Goal: Check status: Check status

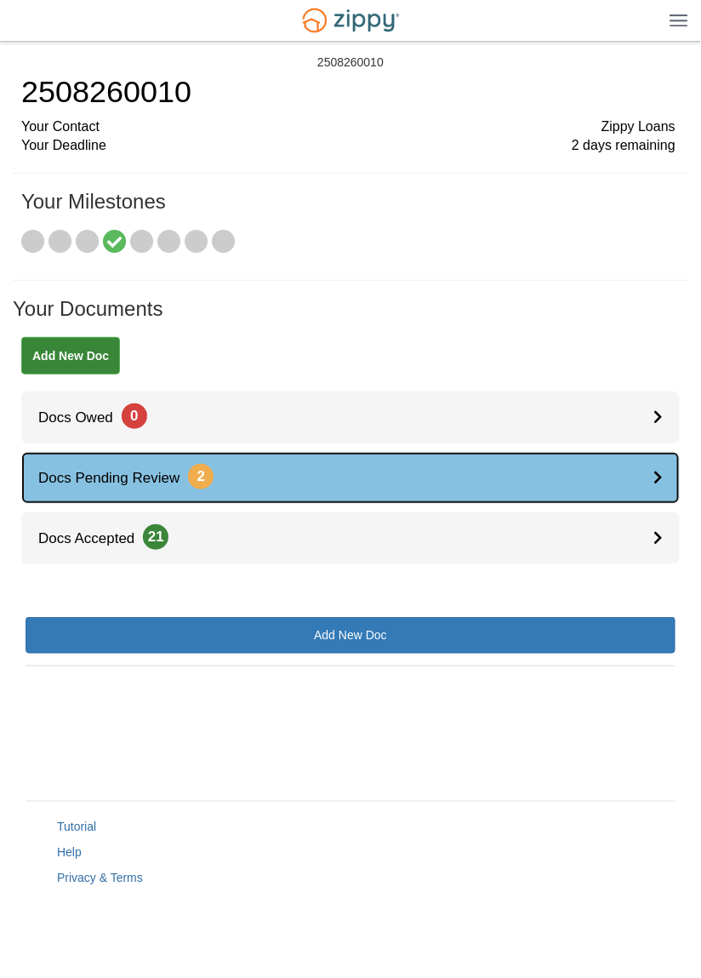
click at [651, 472] on link "Docs Pending Review 2" at bounding box center [350, 478] width 659 height 52
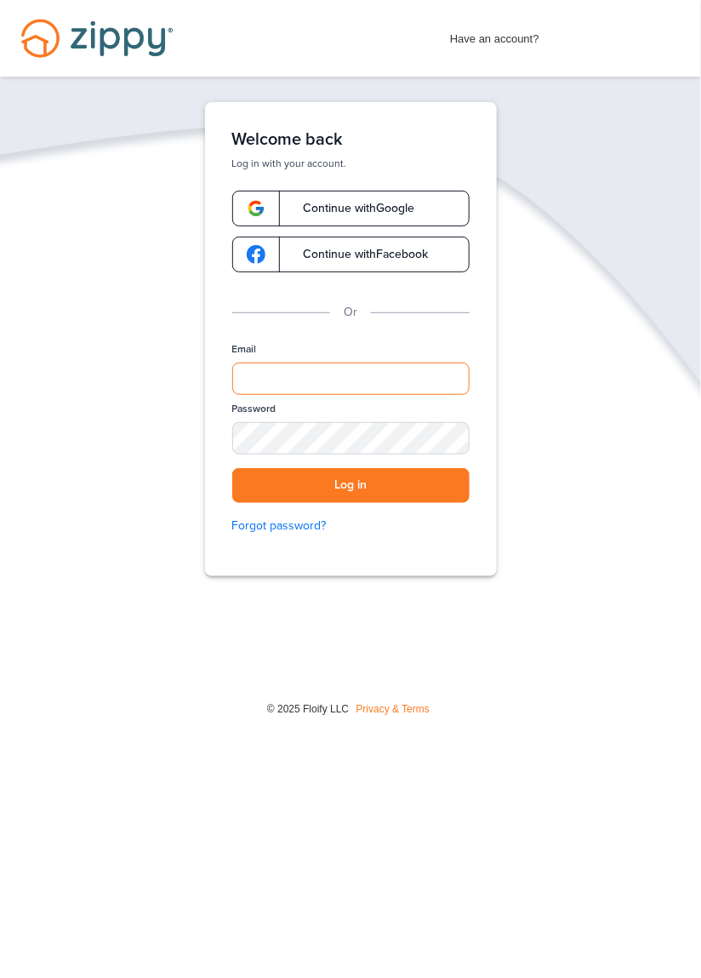
click at [427, 375] on input "Email" at bounding box center [350, 379] width 237 height 32
click at [422, 375] on input "Email" at bounding box center [350, 379] width 237 height 32
type input "**********"
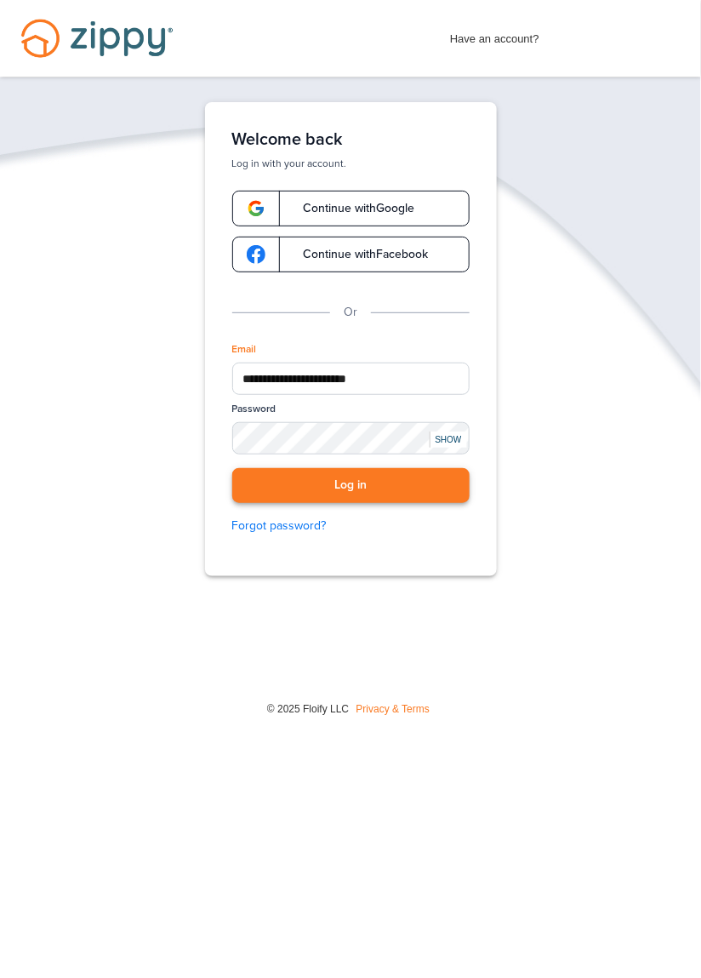
click at [426, 483] on button "Log in" at bounding box center [350, 485] width 237 height 35
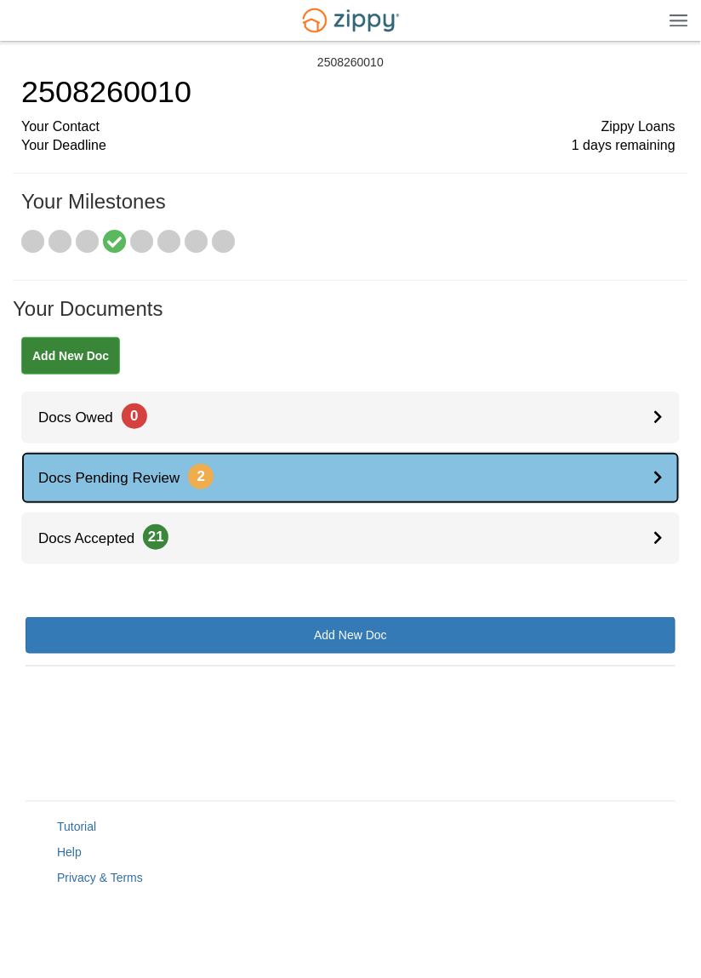
click at [649, 478] on link "Docs Pending Review 2" at bounding box center [350, 478] width 659 height 52
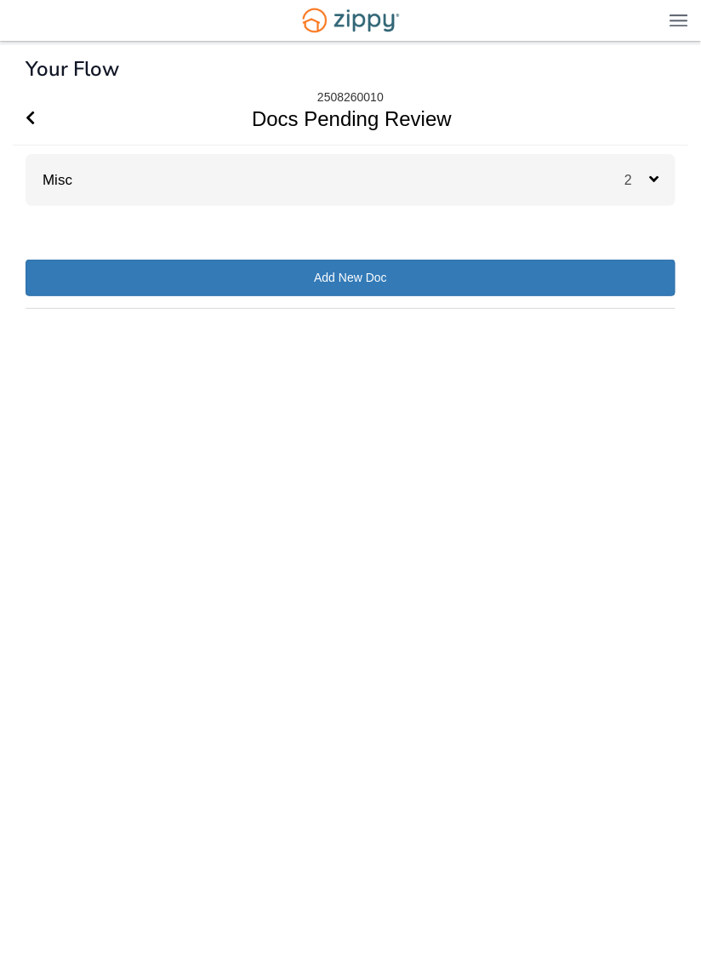
click at [655, 180] on icon at bounding box center [653, 178] width 9 height 15
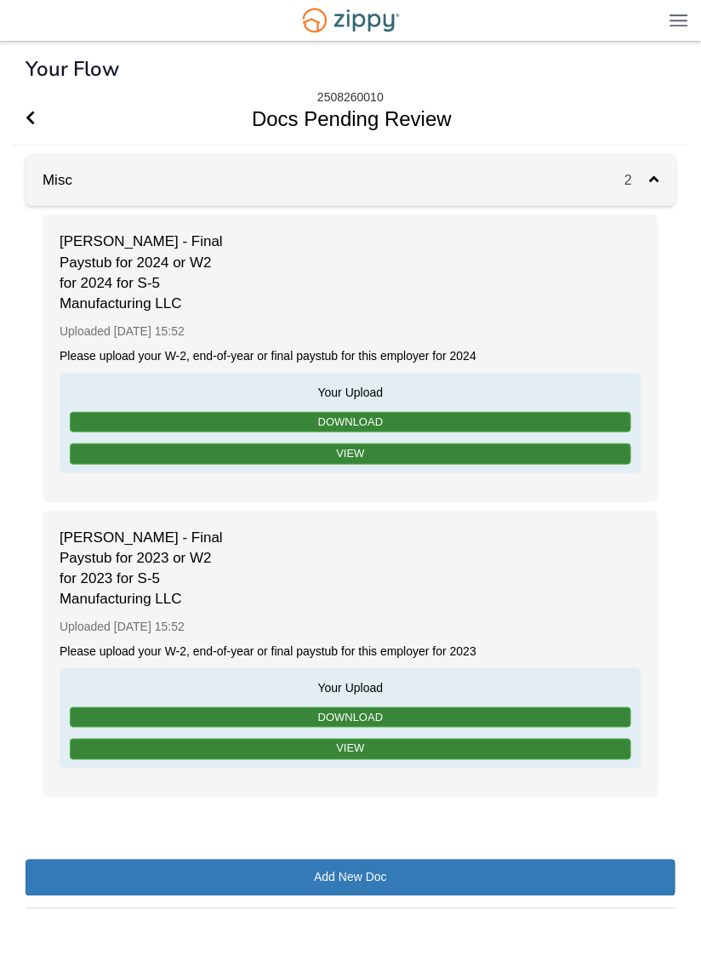
click at [660, 172] on div "2" at bounding box center [650, 180] width 51 height 52
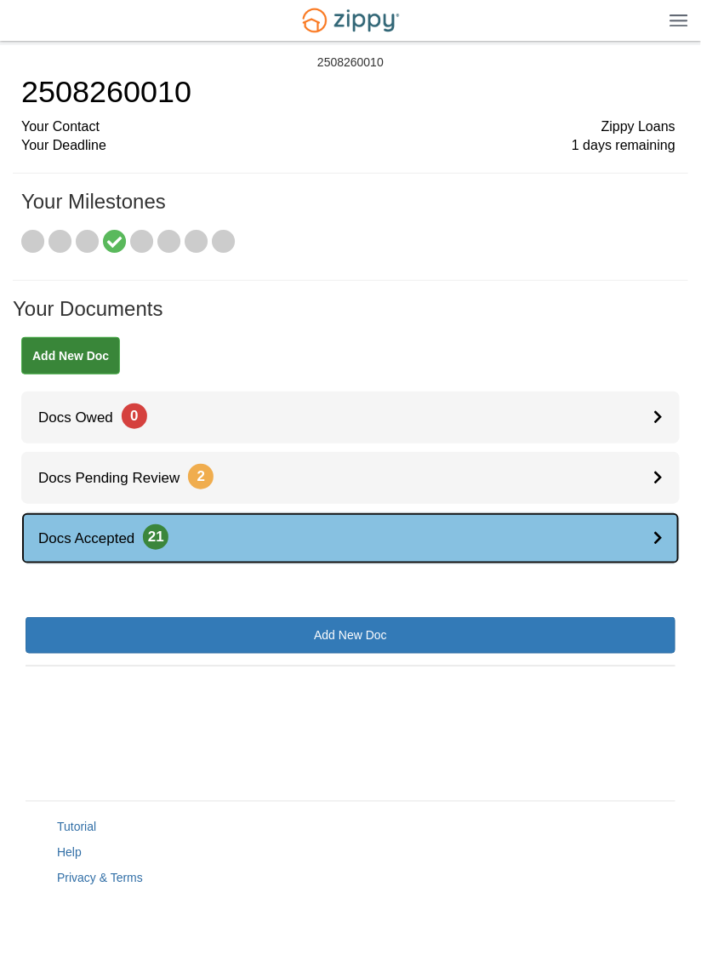
click at [644, 533] on link "Docs Accepted 21" at bounding box center [350, 538] width 659 height 52
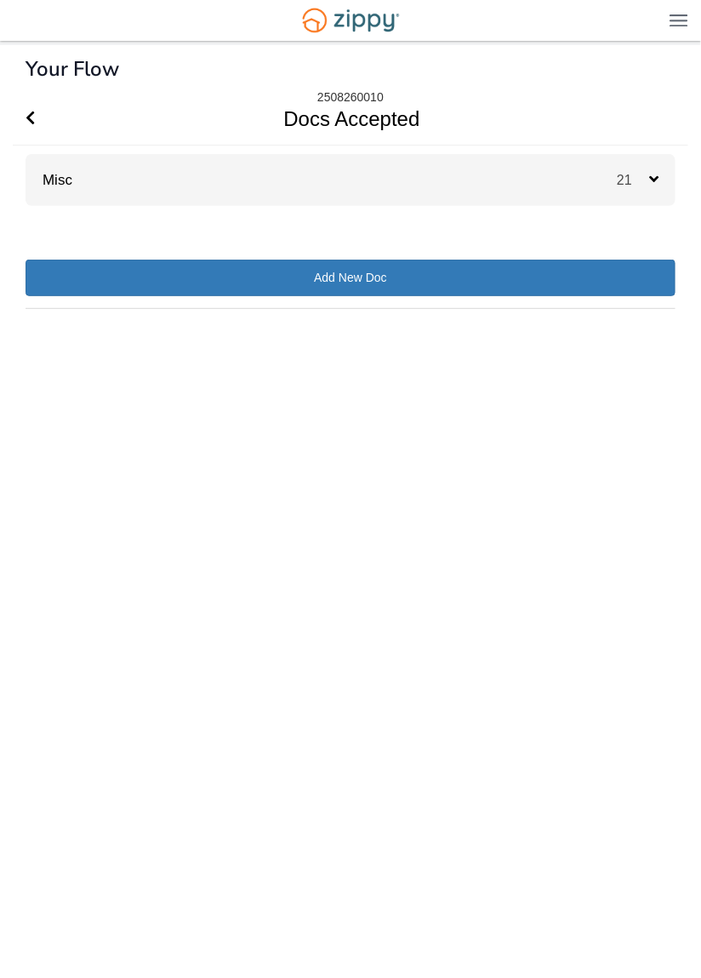
click at [648, 180] on span "21" at bounding box center [633, 180] width 32 height 14
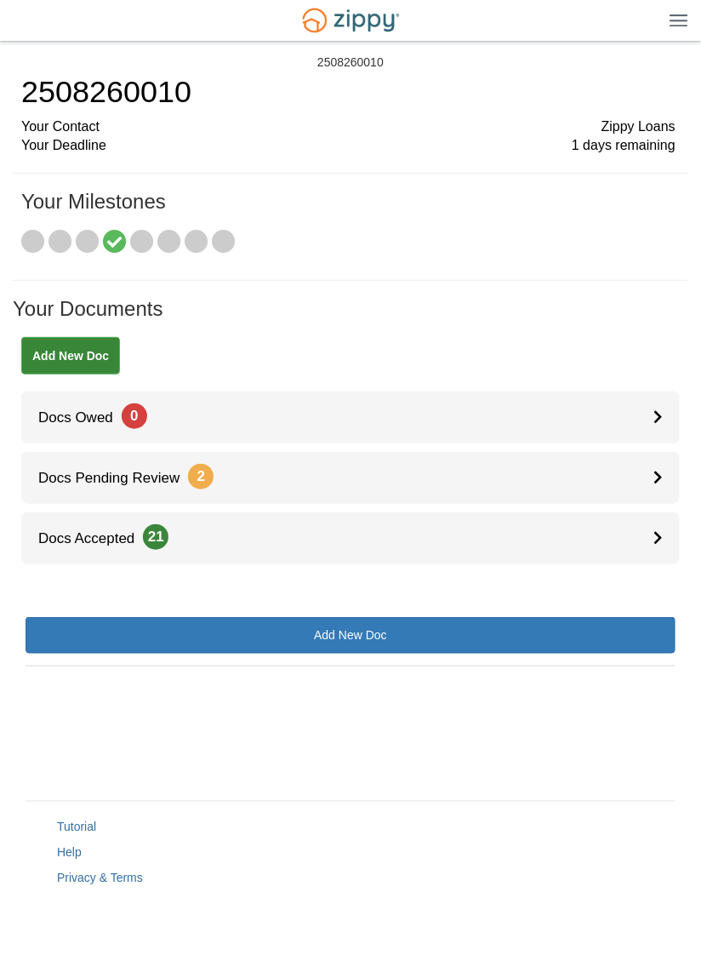
click at [141, 240] on icon at bounding box center [142, 243] width 24 height 24
click at [166, 239] on icon at bounding box center [169, 243] width 24 height 24
click at [194, 244] on icon at bounding box center [197, 243] width 24 height 24
click at [227, 238] on icon at bounding box center [224, 243] width 24 height 24
click at [145, 240] on icon at bounding box center [142, 243] width 24 height 24
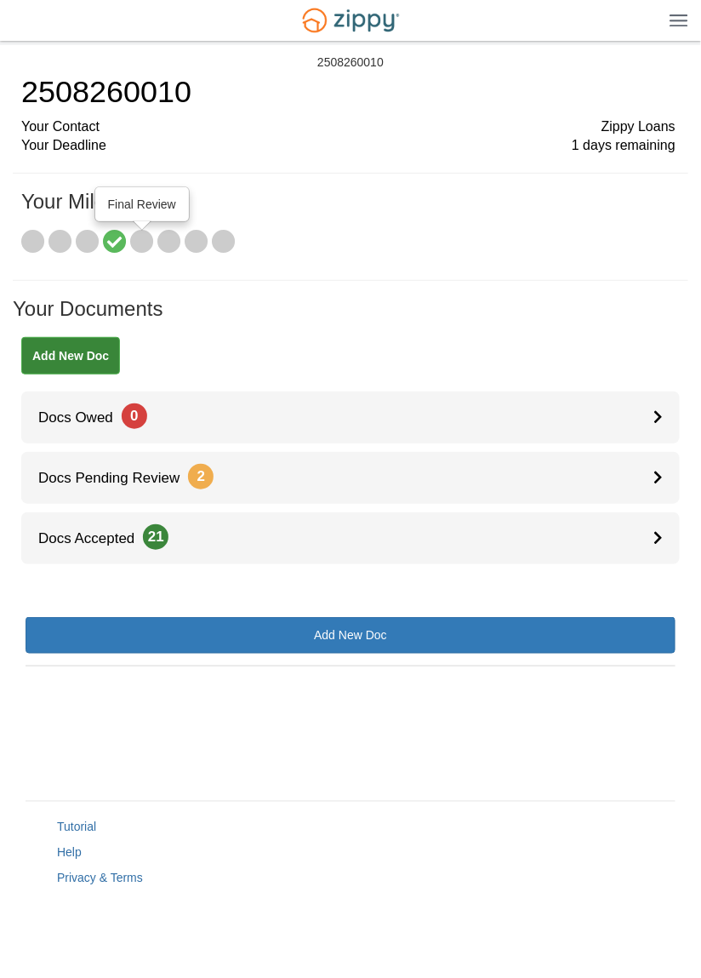
click at [168, 239] on icon at bounding box center [169, 243] width 24 height 24
click at [146, 243] on icon at bounding box center [142, 243] width 24 height 24
click at [170, 244] on icon at bounding box center [169, 243] width 24 height 24
click at [197, 245] on icon at bounding box center [197, 243] width 24 height 24
click at [228, 243] on icon at bounding box center [224, 243] width 24 height 24
